Goal: Task Accomplishment & Management: Complete application form

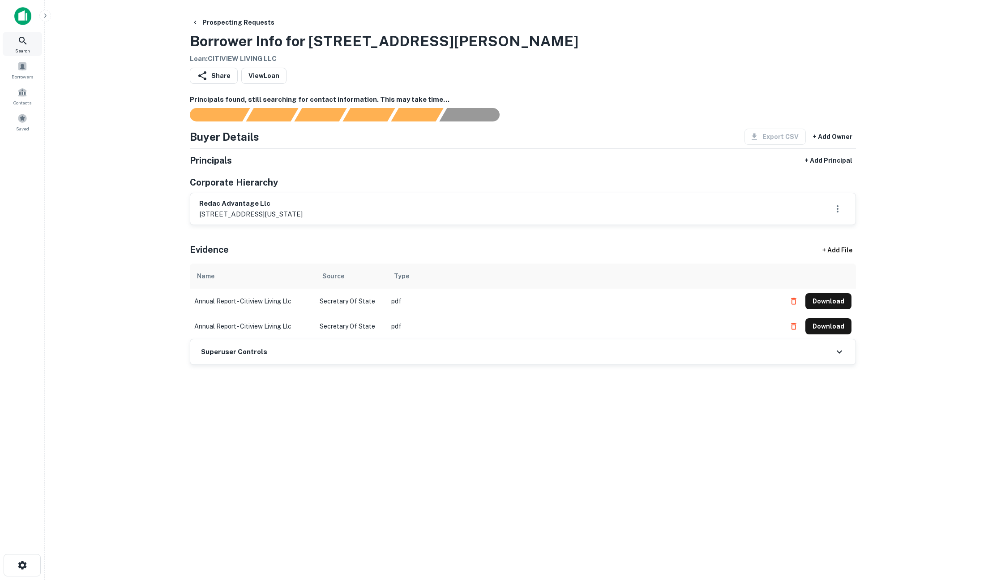
click at [16, 39] on div "Search" at bounding box center [22, 44] width 39 height 24
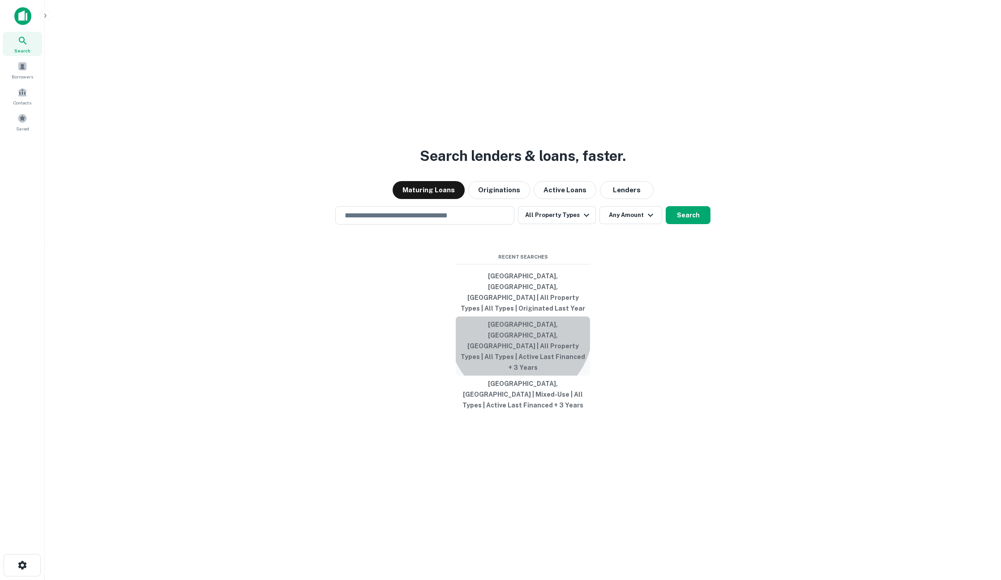
click at [521, 342] on button "[GEOGRAPHIC_DATA], [GEOGRAPHIC_DATA], [GEOGRAPHIC_DATA] | All Property Types | …" at bounding box center [523, 345] width 134 height 59
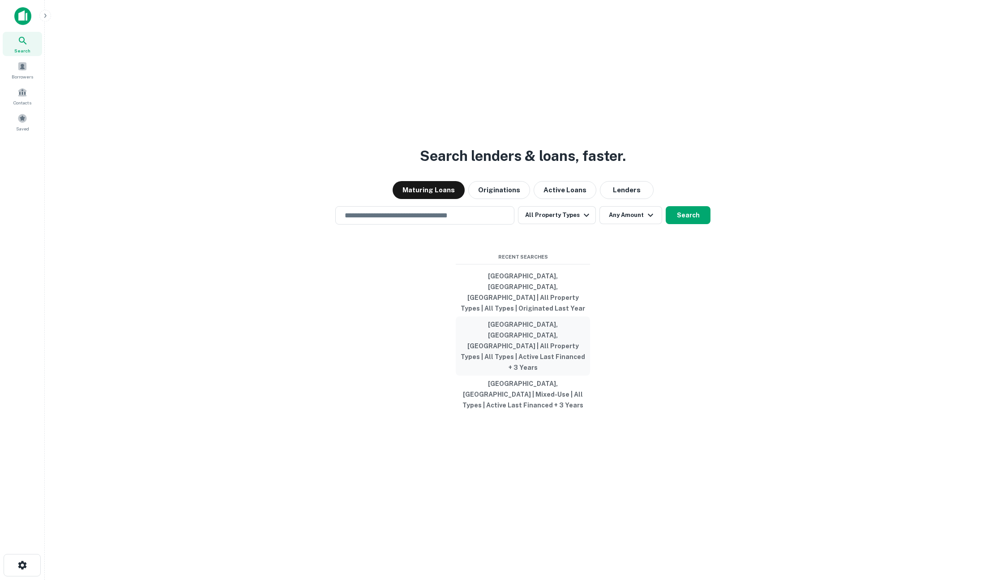
type input "**********"
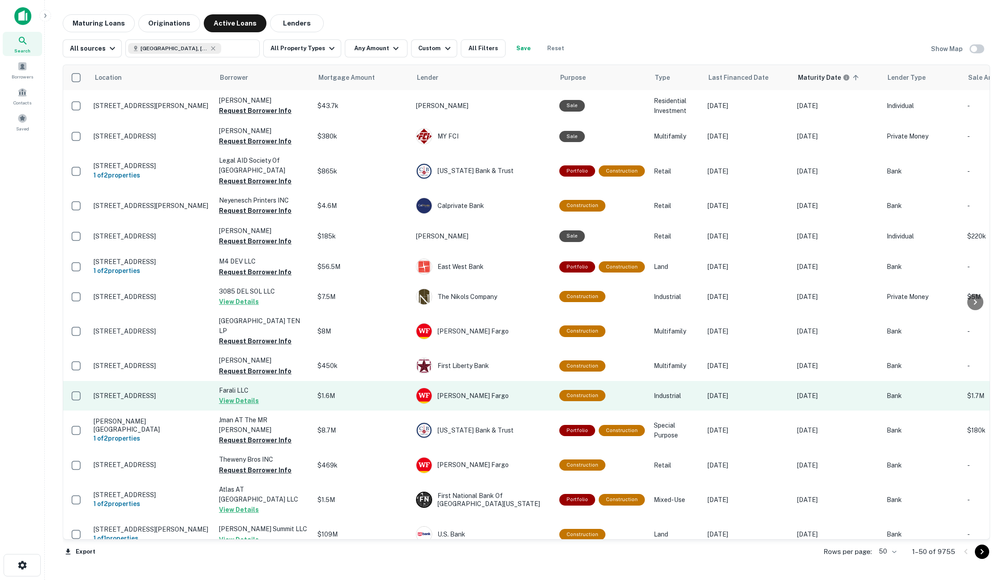
scroll to position [96, 0]
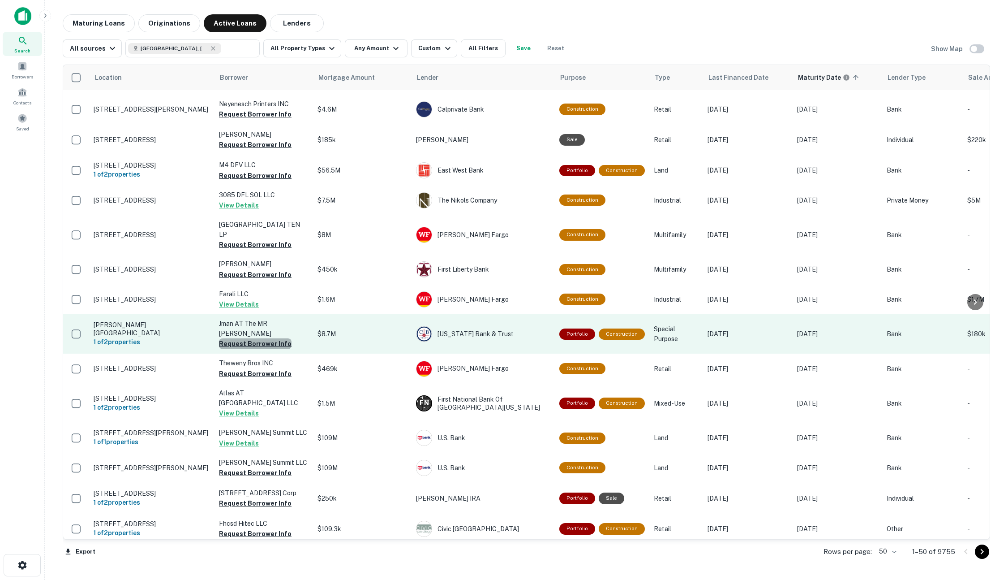
click at [256, 338] on button "Request Borrower Info" at bounding box center [255, 343] width 73 height 11
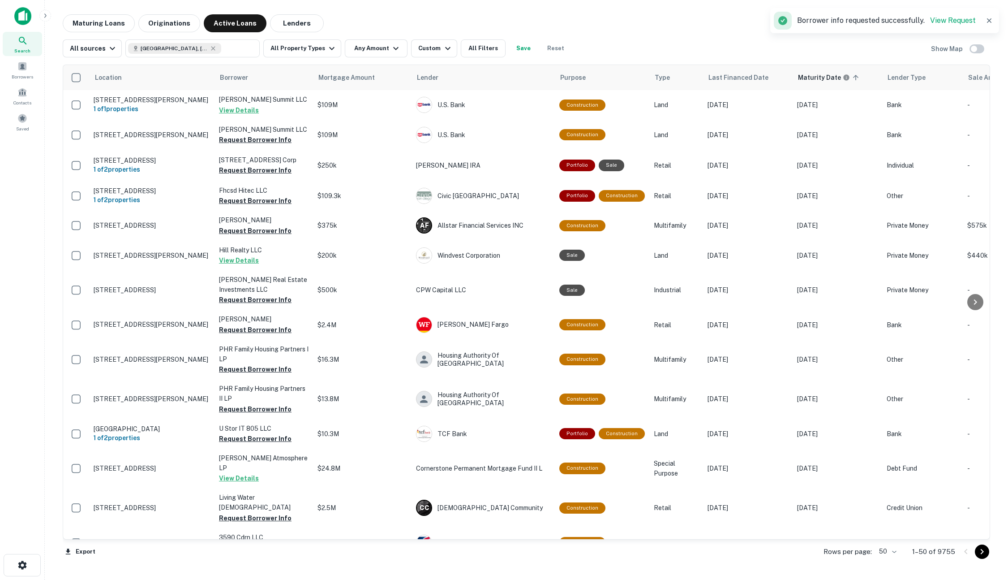
scroll to position [629, 0]
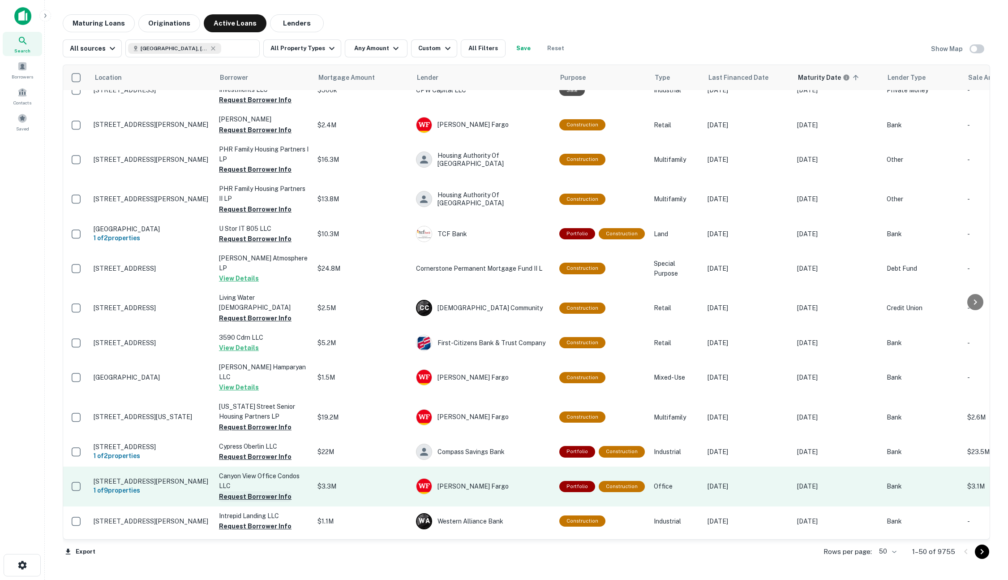
click at [248, 491] on button "Request Borrower Info" at bounding box center [255, 496] width 73 height 11
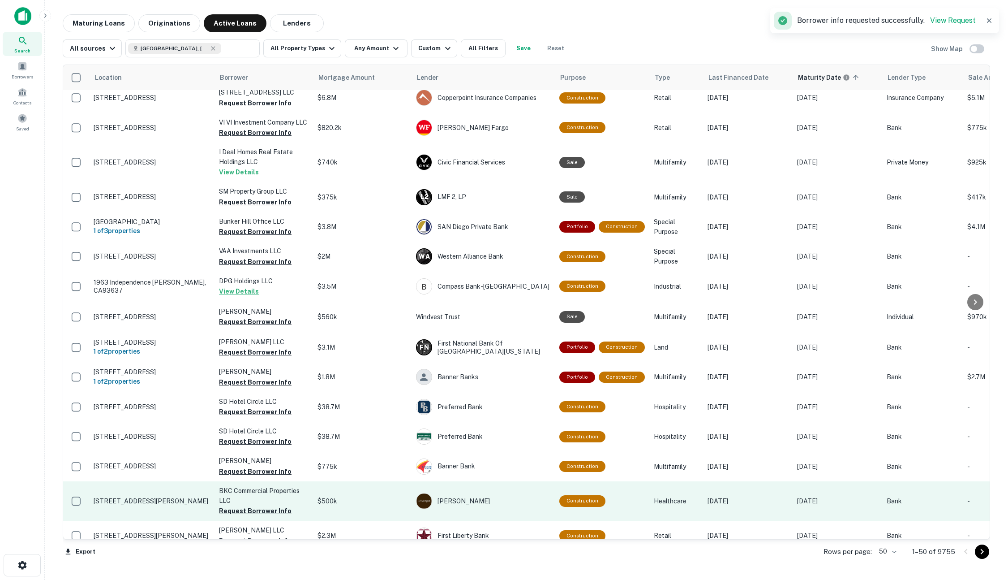
scroll to position [1157, 0]
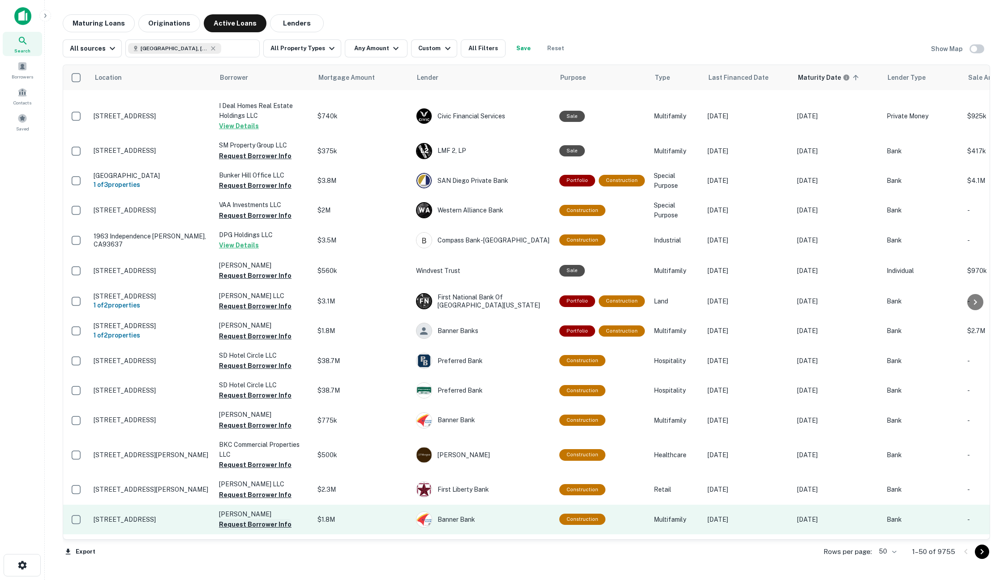
click at [249, 519] on button "Request Borrower Info" at bounding box center [255, 524] width 73 height 11
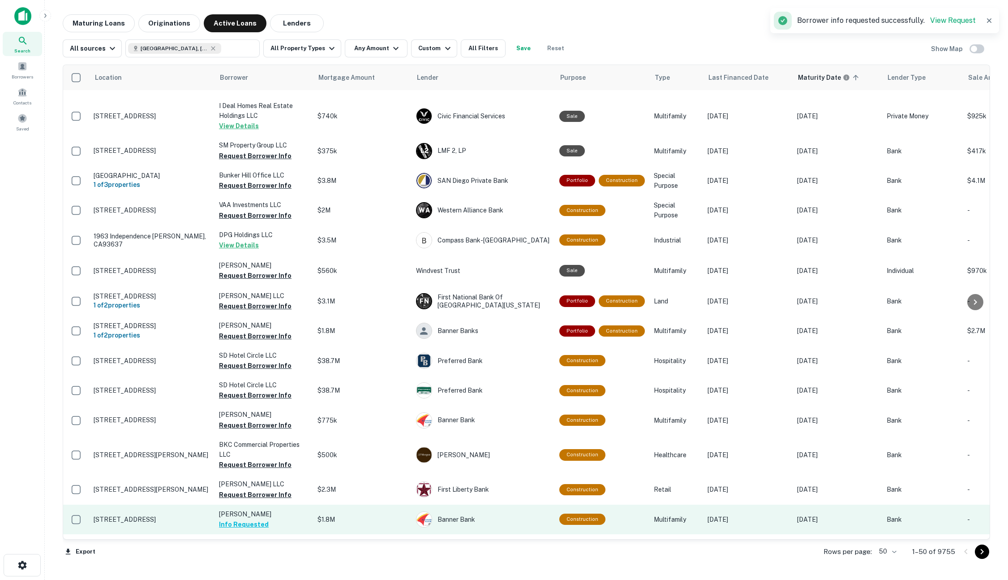
click at [279, 509] on p "Lippert Johann" at bounding box center [264, 514] width 90 height 10
click at [248, 519] on button "Info Requested" at bounding box center [244, 524] width 50 height 11
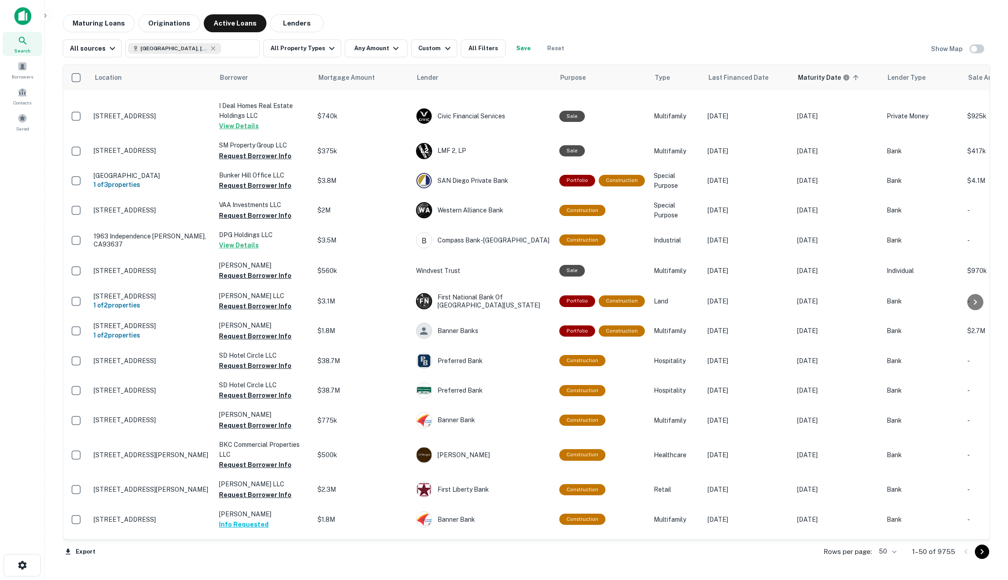
click at [244, 548] on button "Request Borrower Info" at bounding box center [255, 553] width 73 height 11
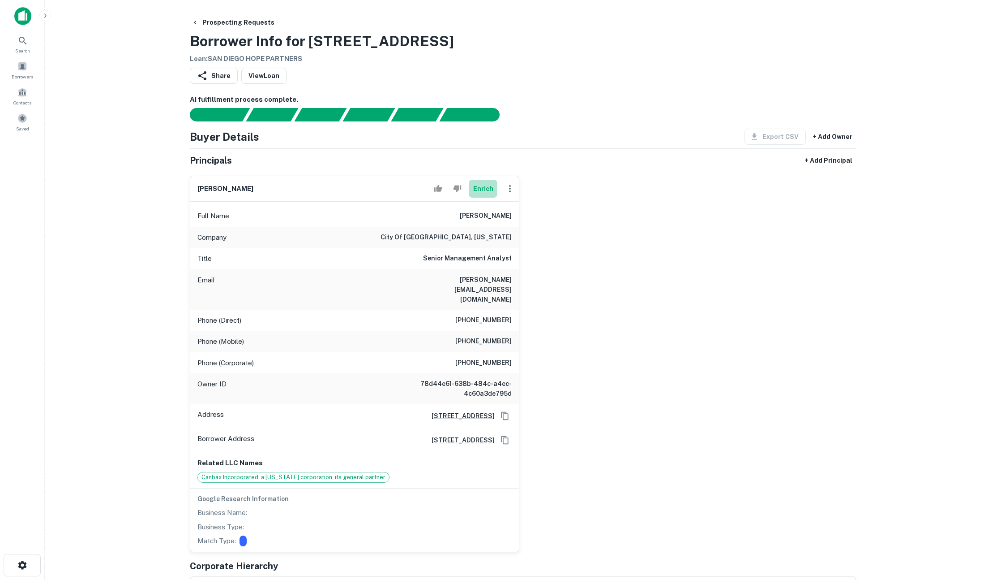
click at [487, 191] on button "Enrich" at bounding box center [483, 189] width 29 height 18
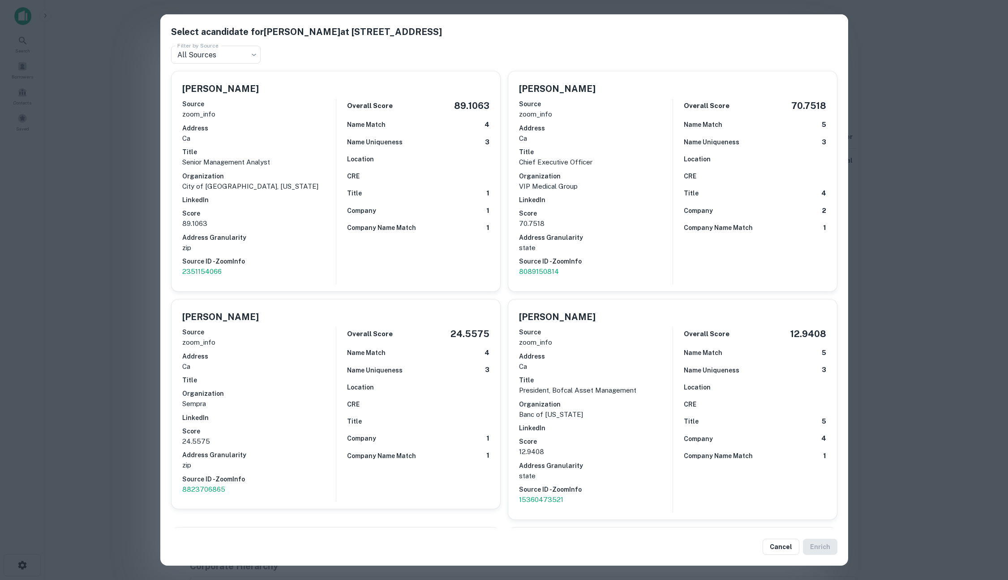
click at [115, 278] on div "Select a candidate for Mike Nguyen at 202 C St Filter by Source All Sources ***…" at bounding box center [504, 290] width 1008 height 580
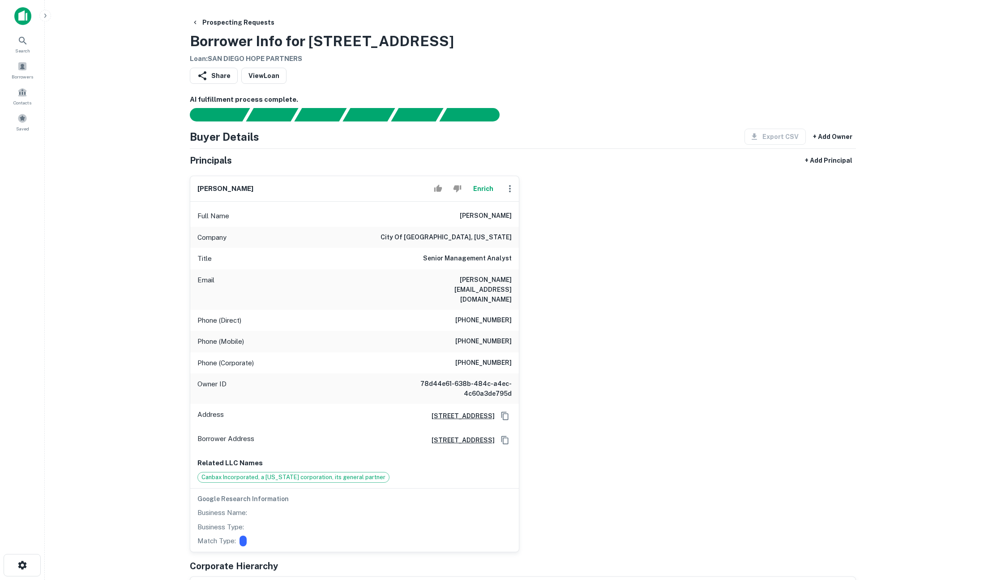
click at [165, 300] on main "Prospecting Requests Borrower Info for 1445 6th Ave Loan : SAN DIEGO HOPE PARTN…" at bounding box center [523, 290] width 957 height 580
